Goal: Navigation & Orientation: Find specific page/section

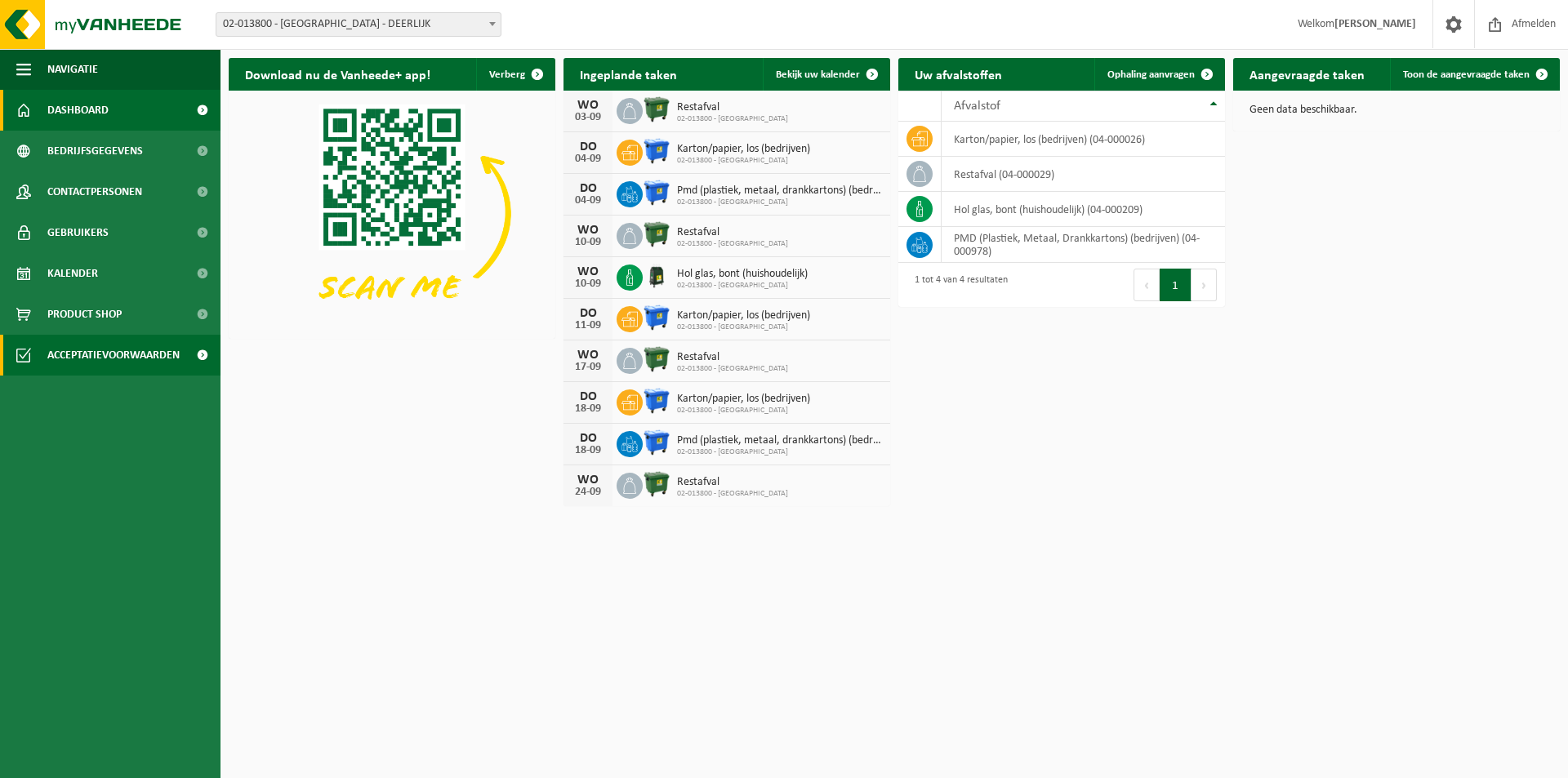
click at [136, 354] on span "Acceptatievoorwaarden" at bounding box center [114, 355] width 132 height 41
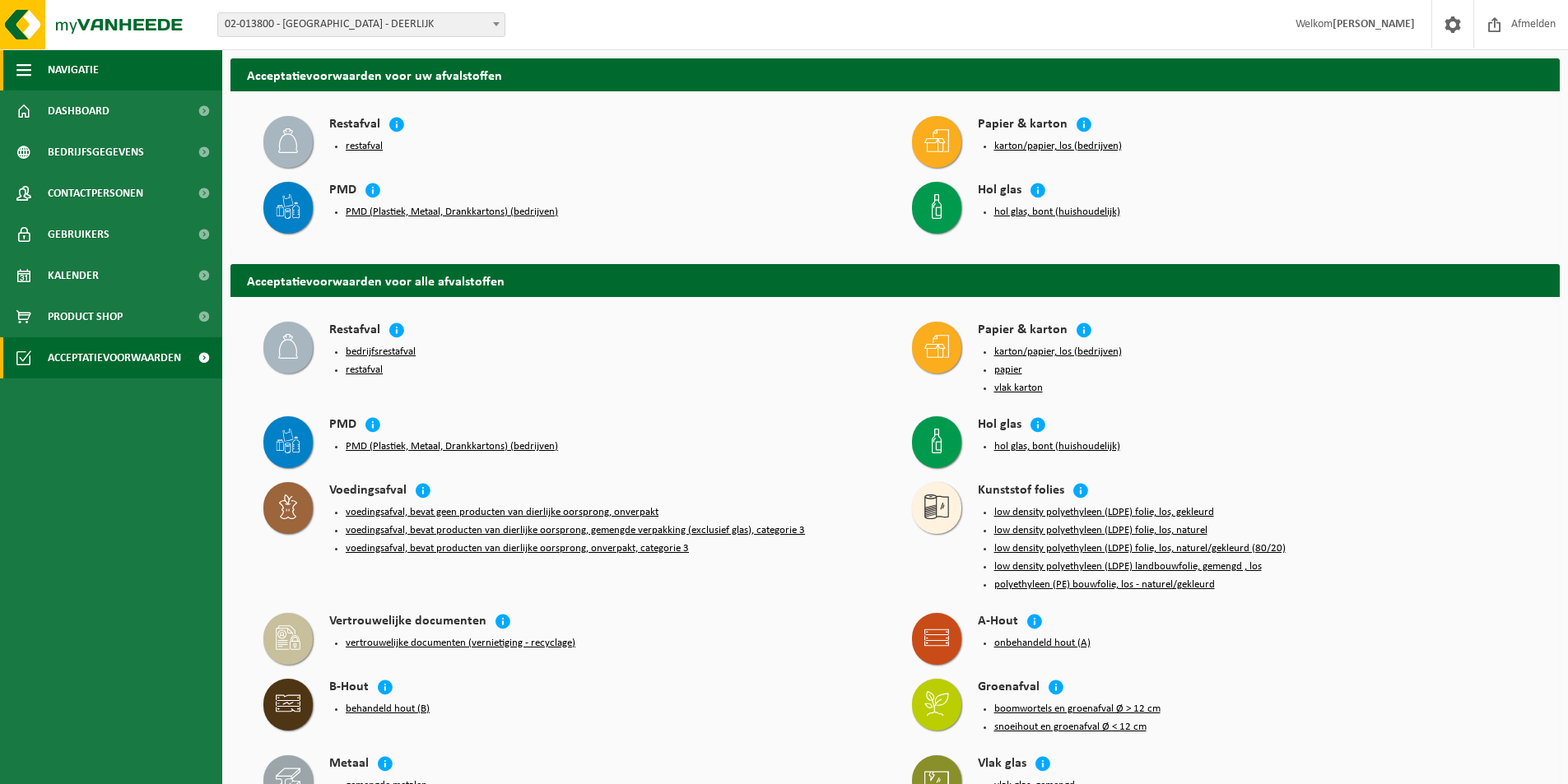
click at [64, 78] on span "Navigatie" at bounding box center [73, 70] width 51 height 41
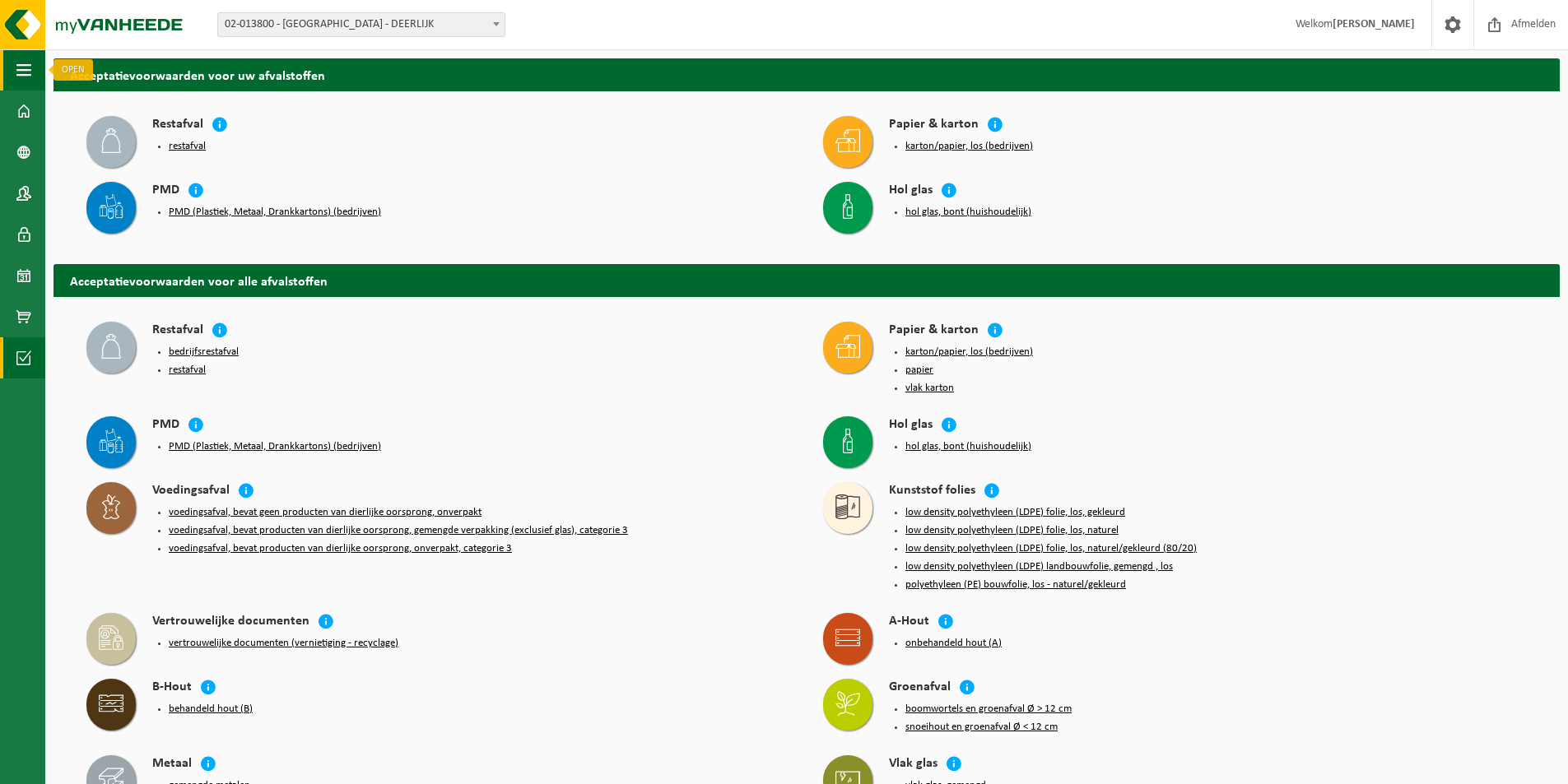
click at [21, 76] on span "button" at bounding box center [24, 70] width 15 height 41
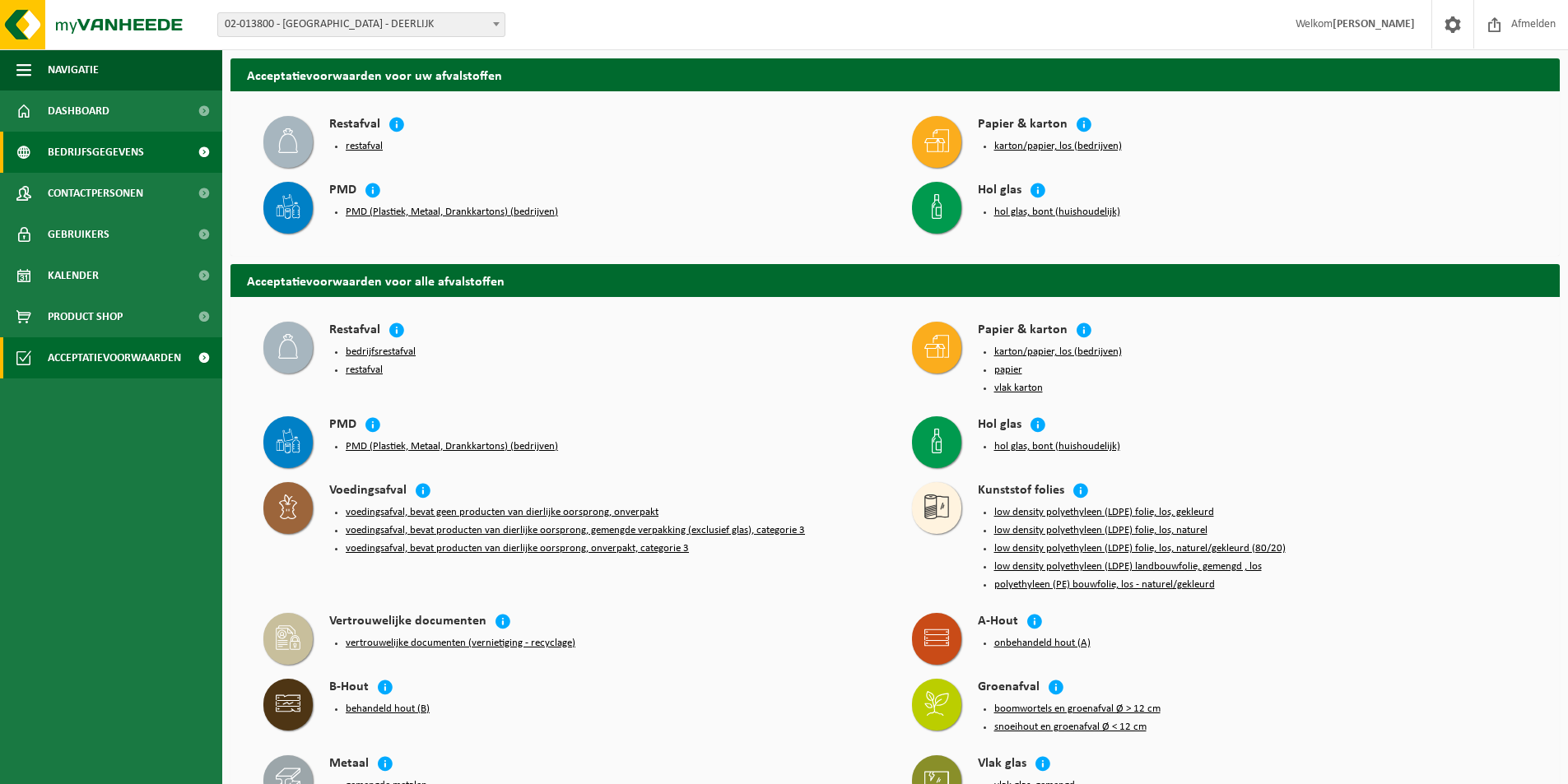
click at [116, 158] on span "Bedrijfsgegevens" at bounding box center [96, 152] width 96 height 41
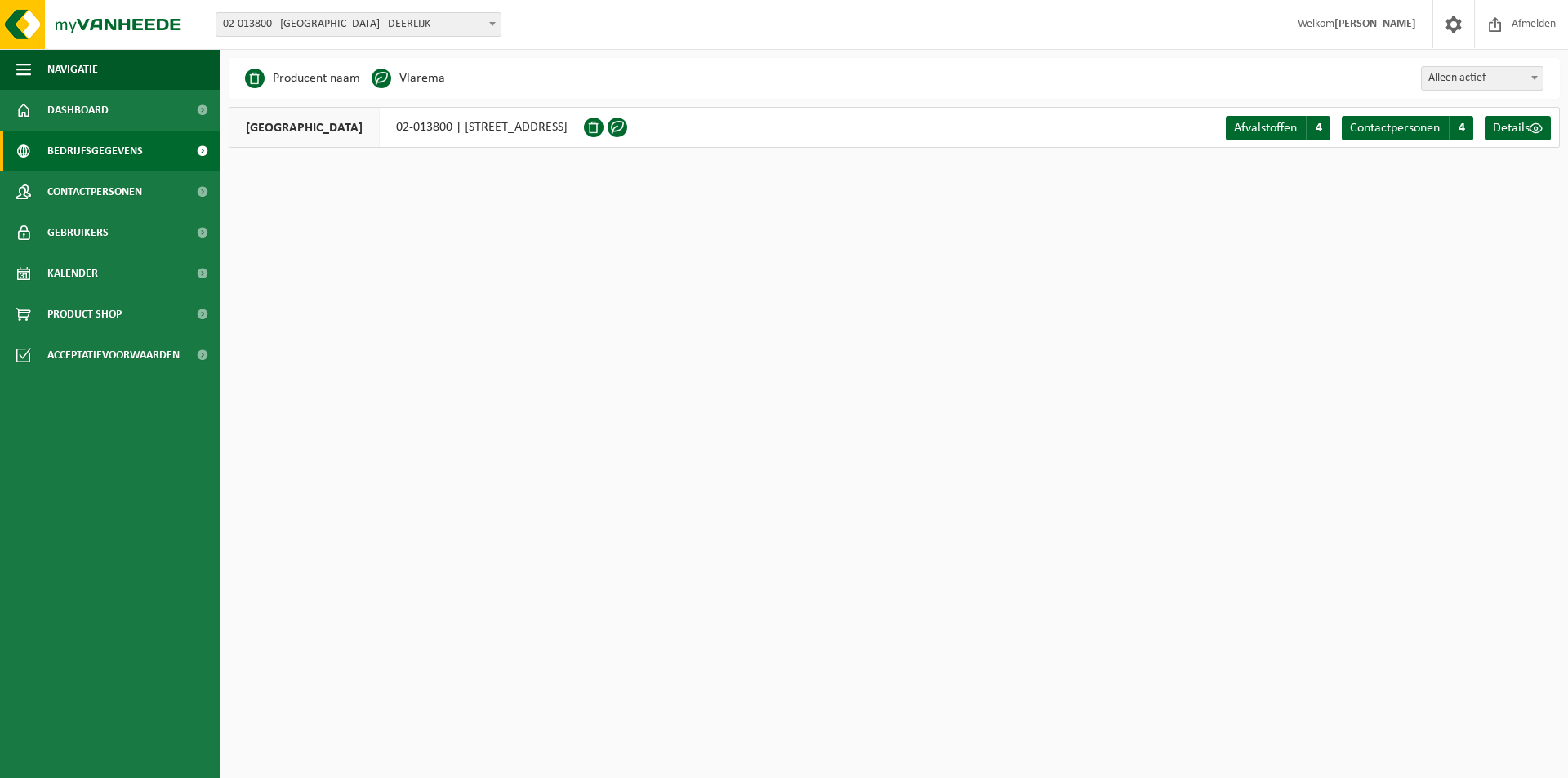
click at [1537, 83] on span at bounding box center [1535, 77] width 17 height 21
click at [1226, 84] on div "Business Partner Producent naam Treatment Center Data Center Gearchiveerd Vlare…" at bounding box center [894, 78] width 1331 height 41
click at [100, 237] on span "Gebruikers" at bounding box center [78, 233] width 61 height 41
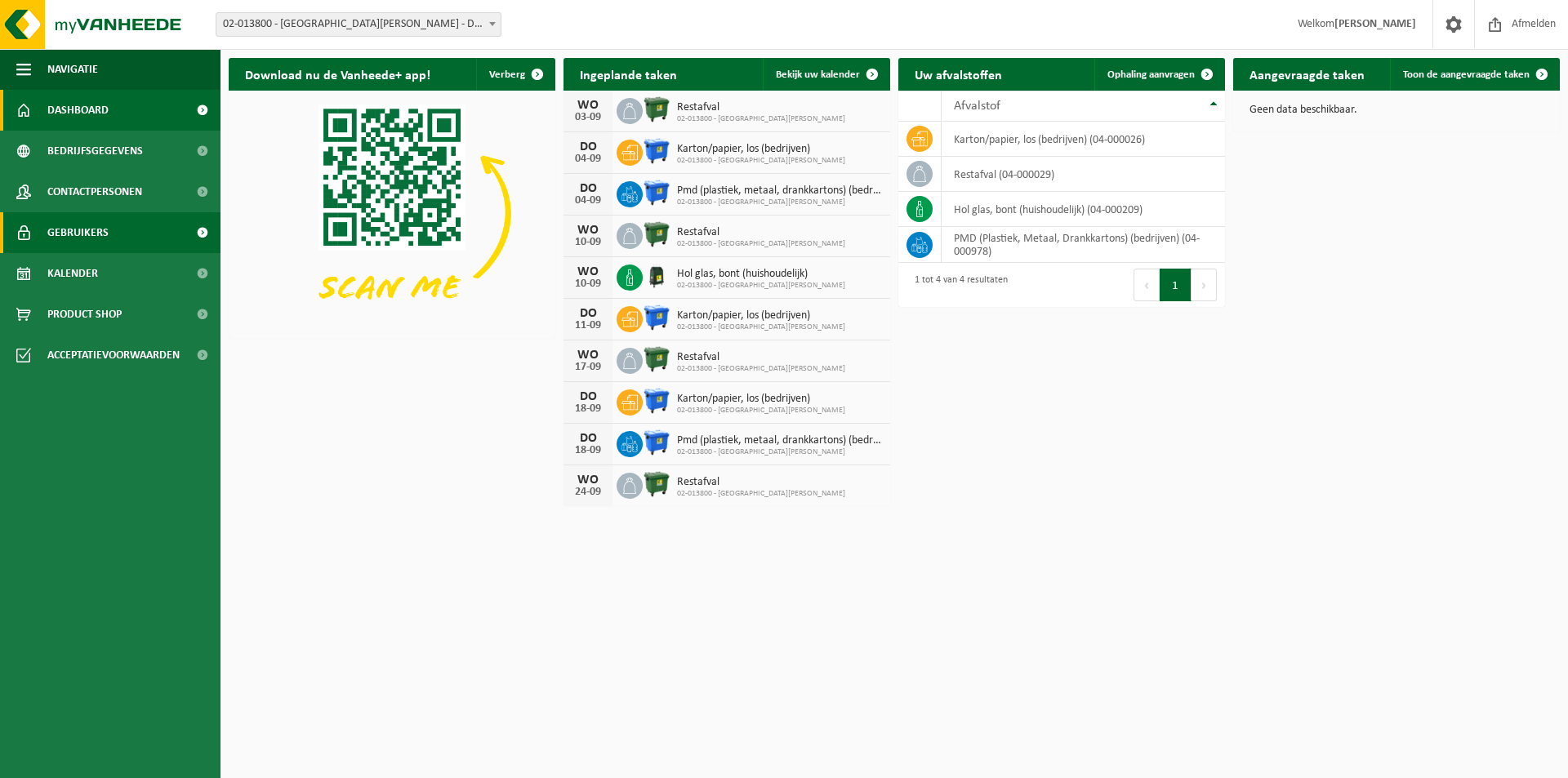
click at [96, 226] on span "Gebruikers" at bounding box center [78, 233] width 61 height 41
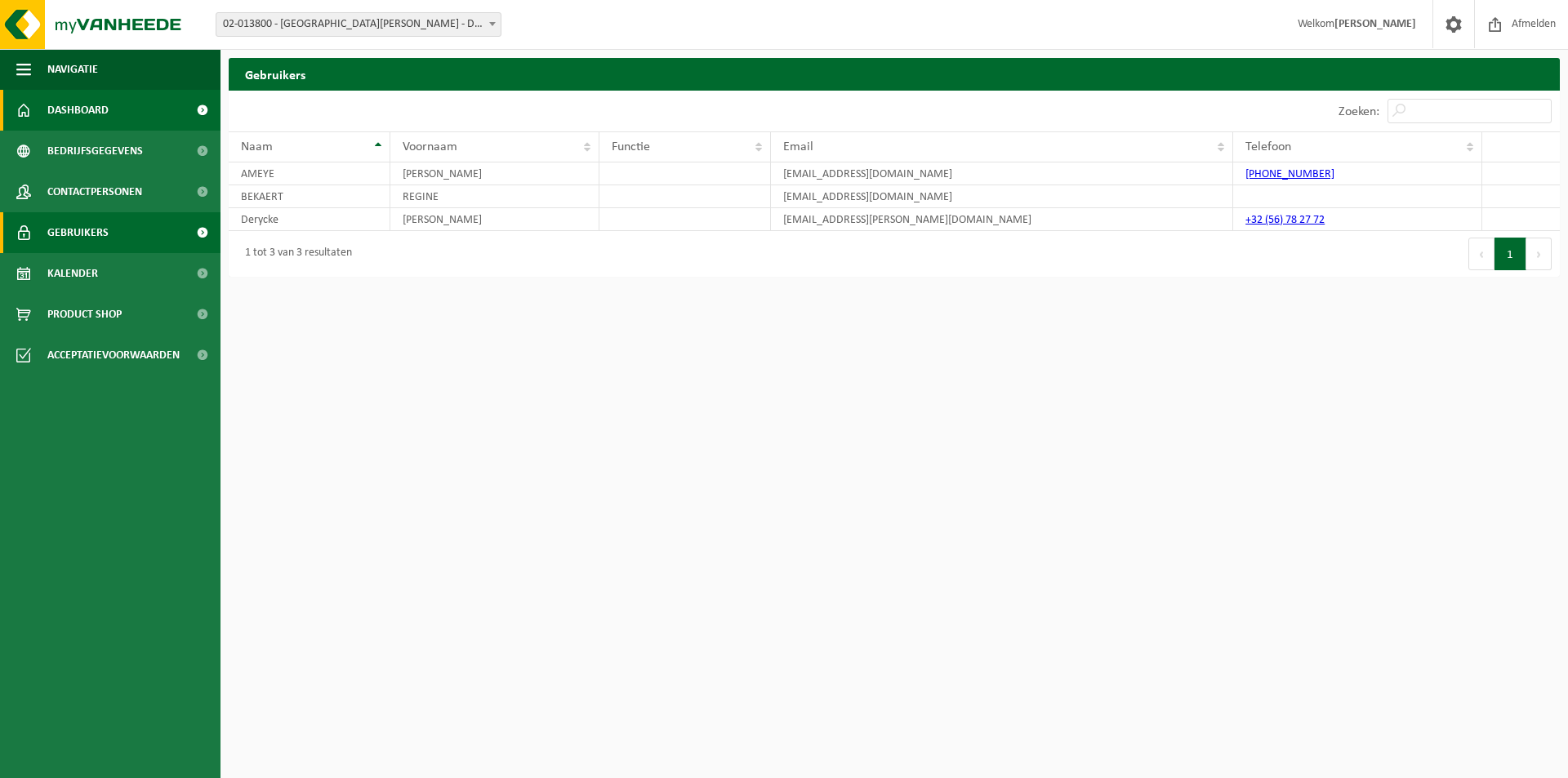
click at [99, 108] on span "Dashboard" at bounding box center [78, 110] width 61 height 41
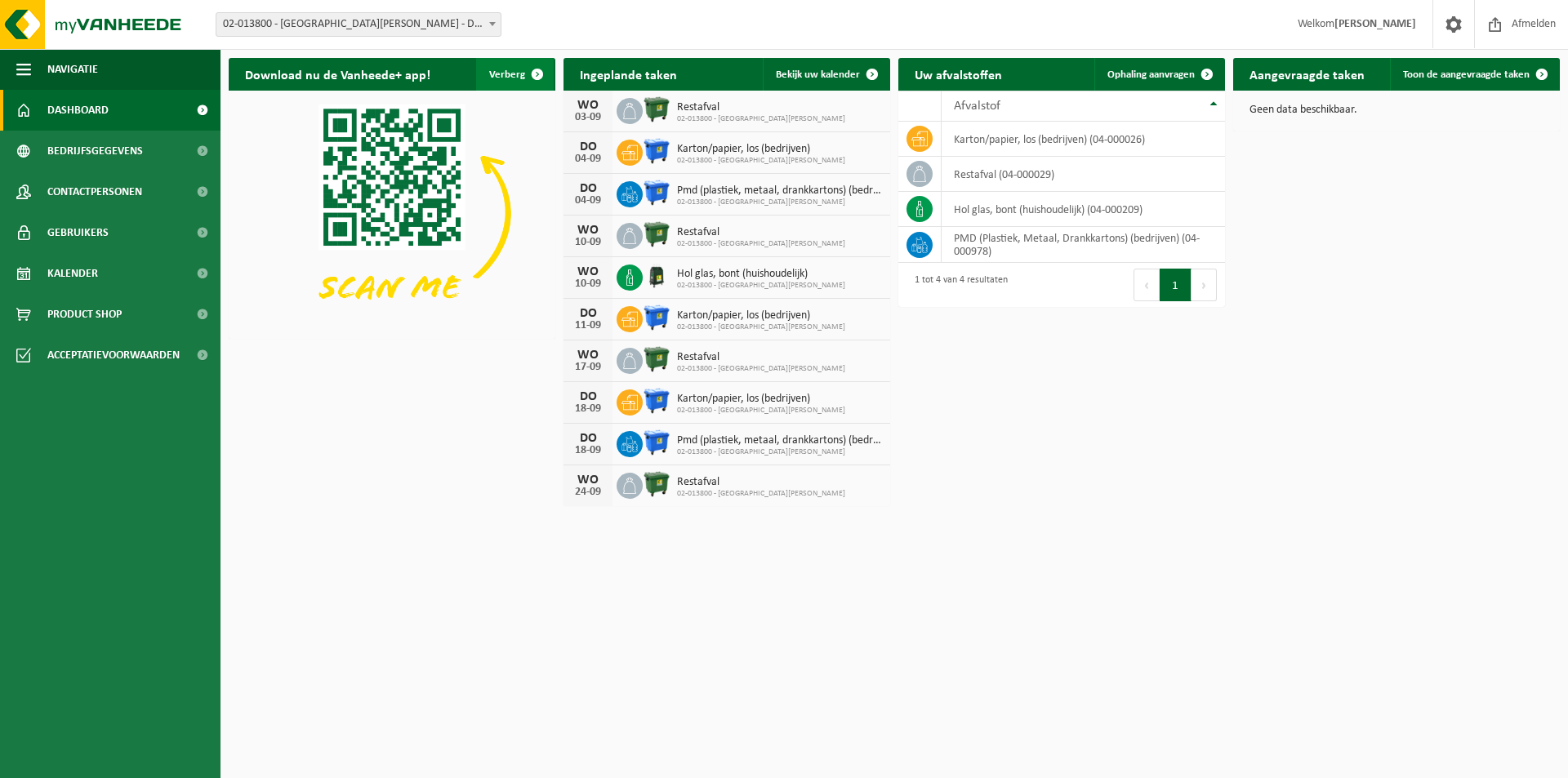
click at [522, 70] on span "button" at bounding box center [537, 74] width 33 height 33
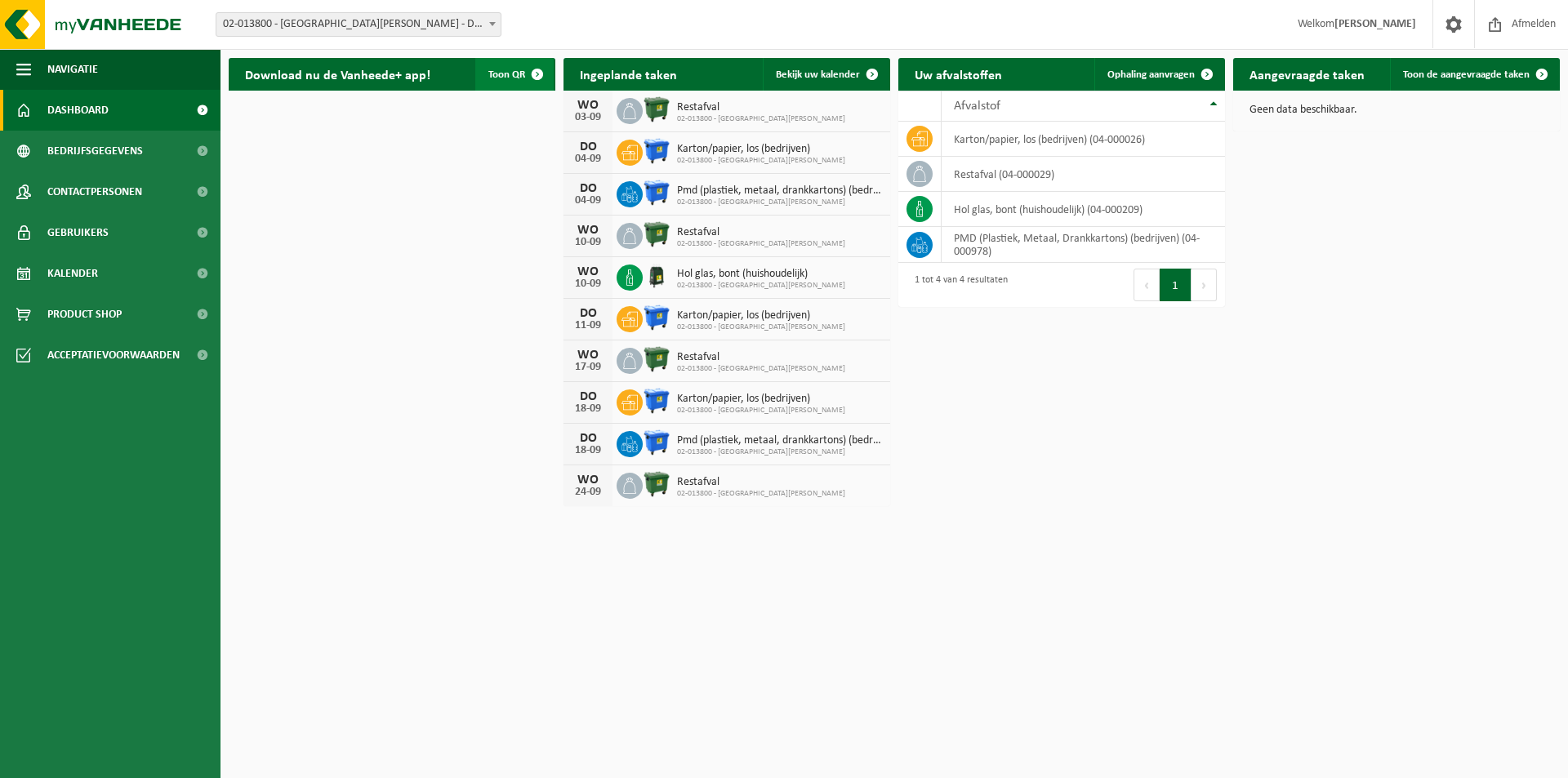
click at [522, 70] on span "button" at bounding box center [537, 74] width 33 height 33
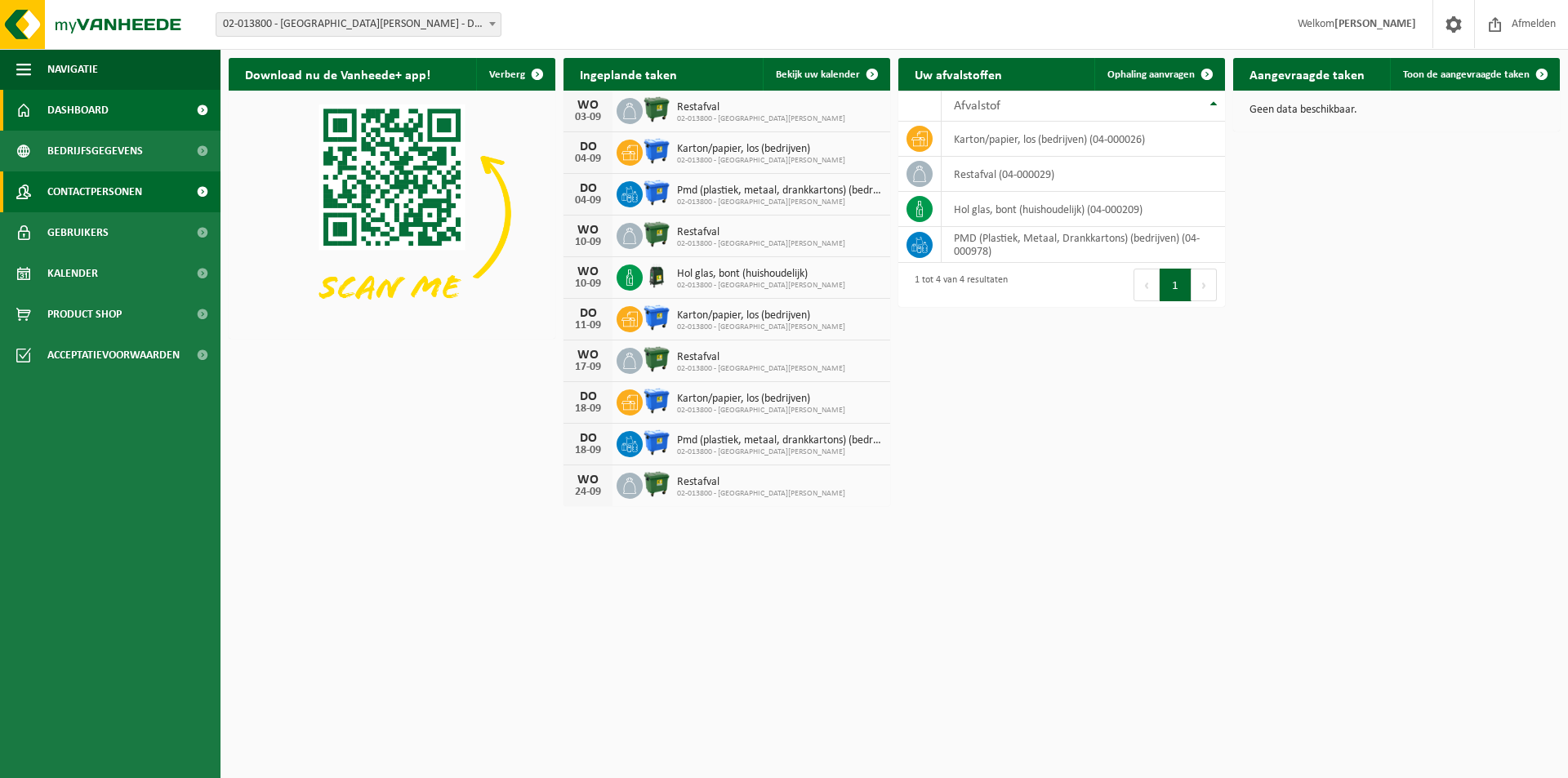
click at [94, 189] on span "Contactpersonen" at bounding box center [95, 192] width 95 height 41
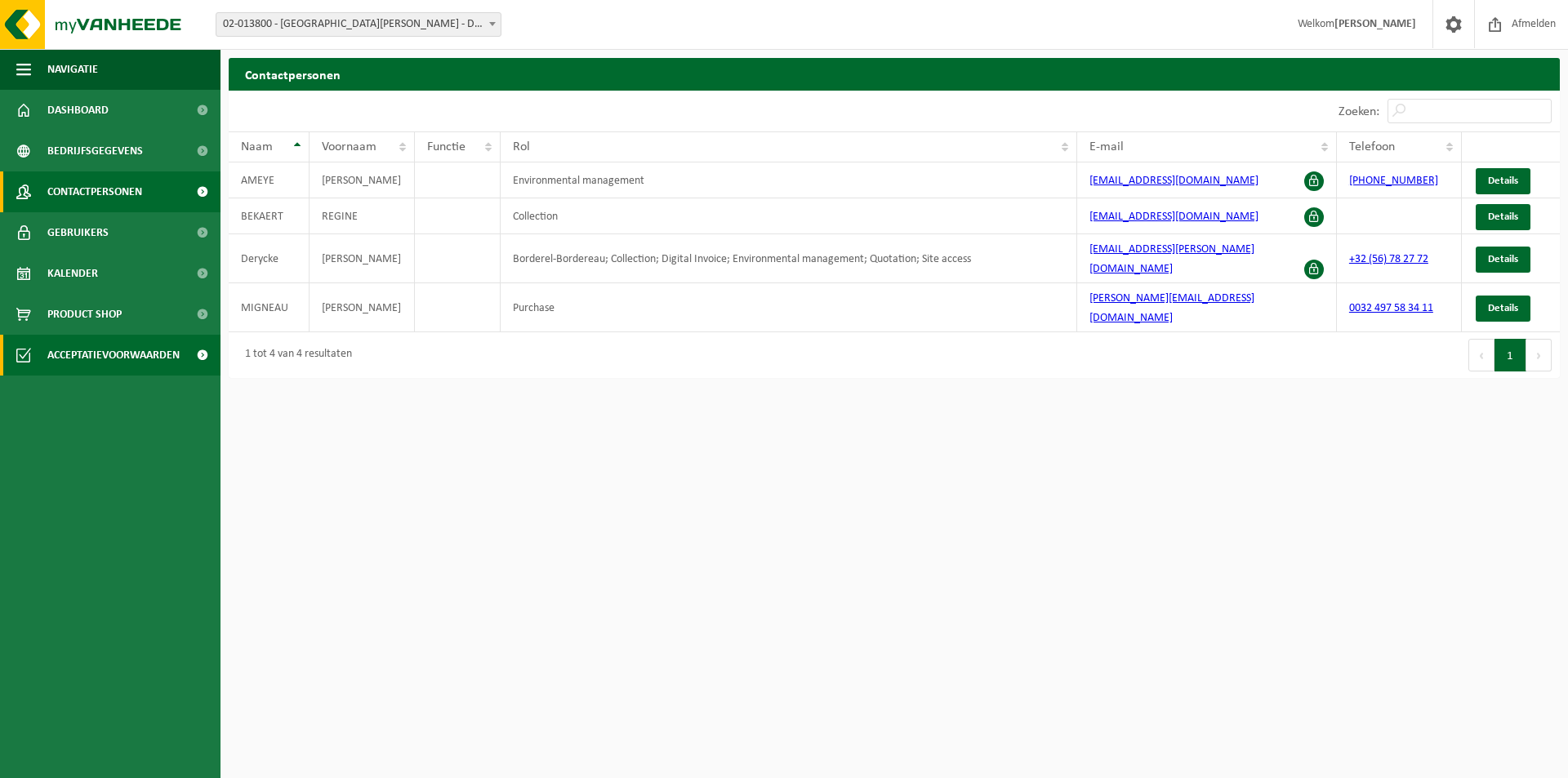
click at [132, 358] on span "Acceptatievoorwaarden" at bounding box center [114, 355] width 132 height 41
